Goal: Find specific page/section: Find specific page/section

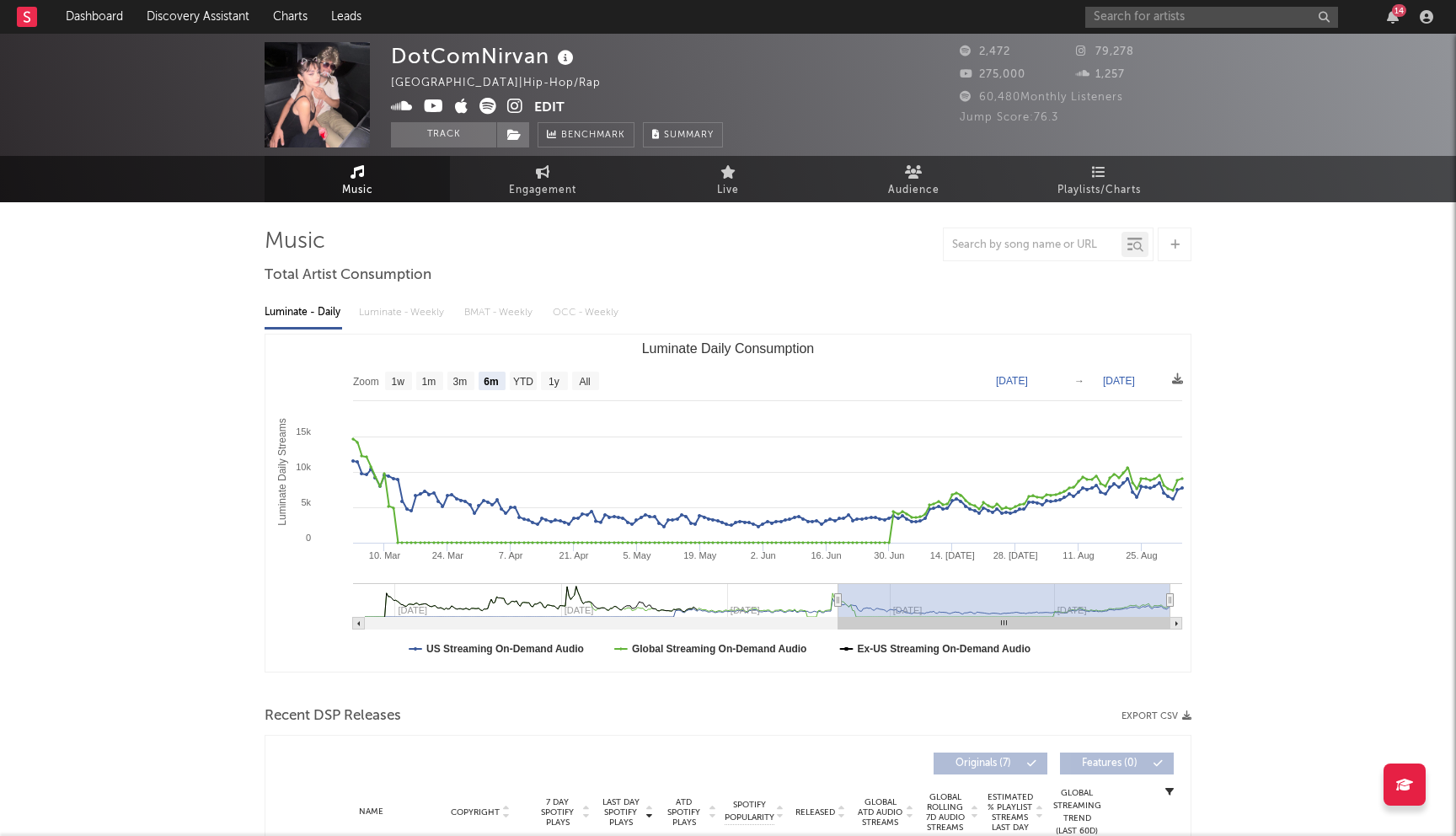
select select "6m"
click at [1186, 18] on input "text" at bounding box center [1212, 17] width 253 height 21
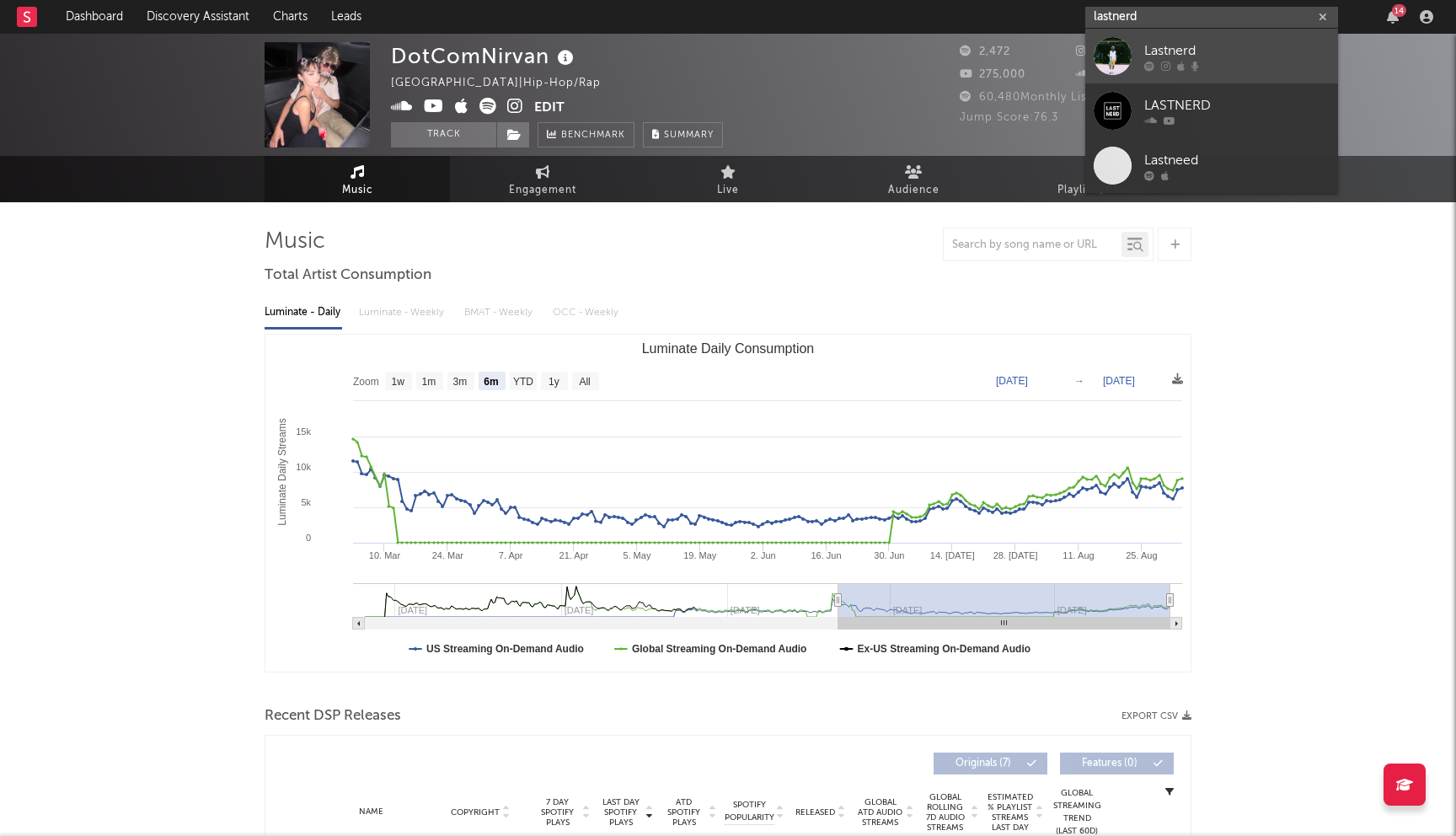
type input "lastnerd"
click at [1195, 56] on div "Lastnerd" at bounding box center [1237, 50] width 185 height 21
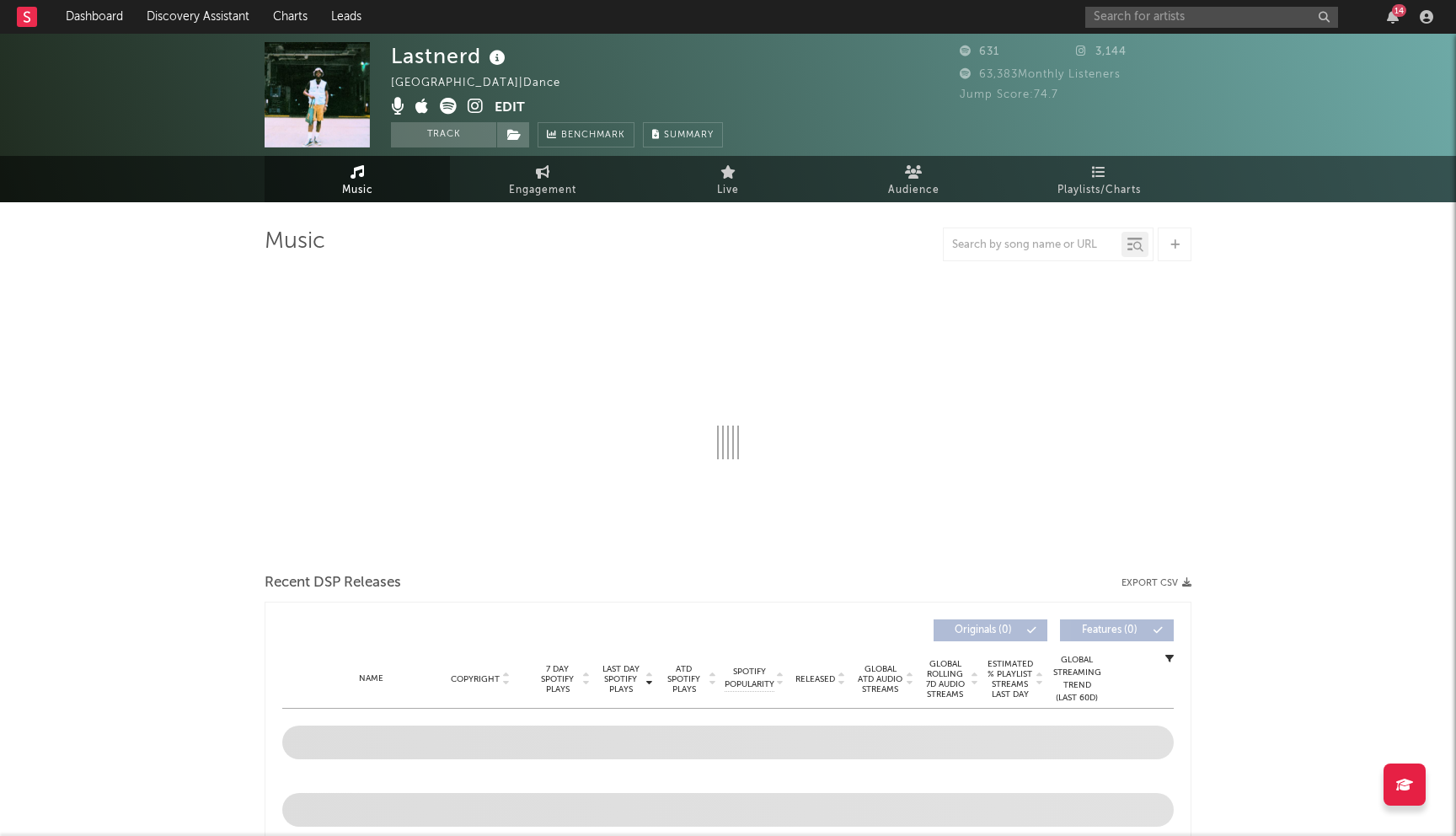
select select "6m"
